Goal: Navigation & Orientation: Understand site structure

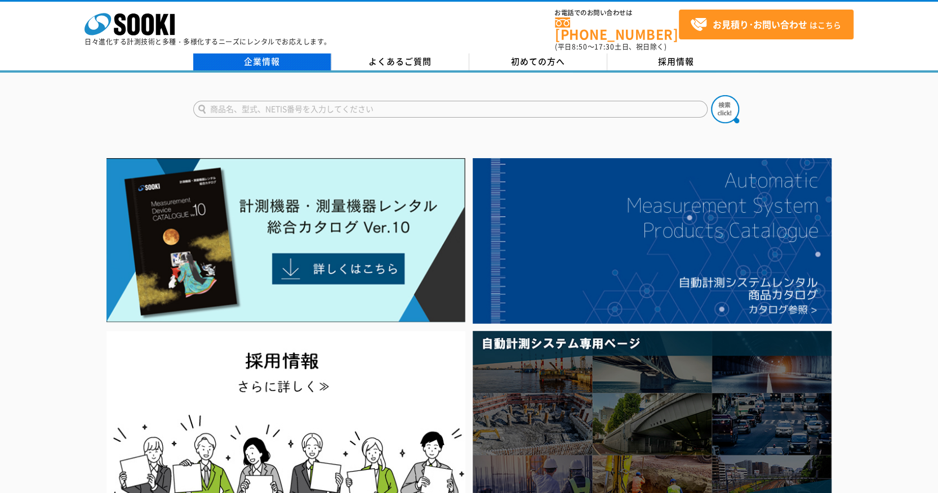
click at [269, 54] on link "企業情報" at bounding box center [262, 62] width 138 height 17
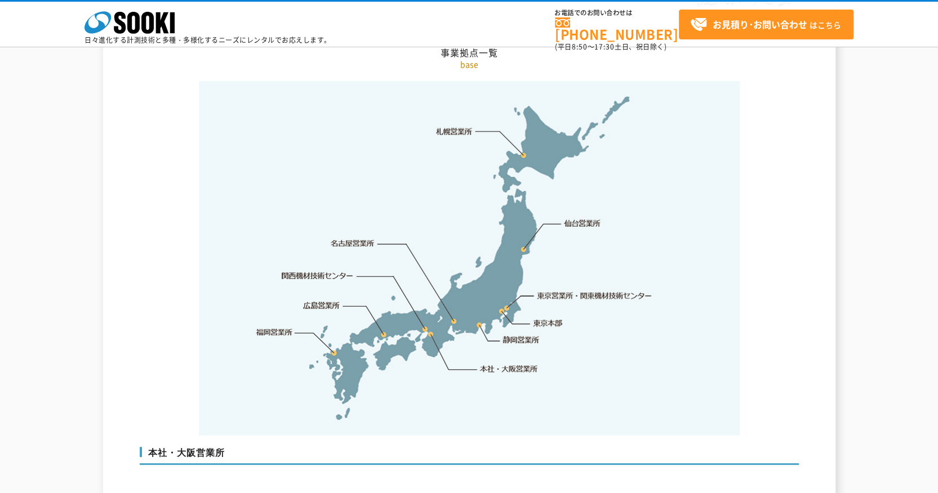
scroll to position [2403, 0]
